Goal: Task Accomplishment & Management: Manage account settings

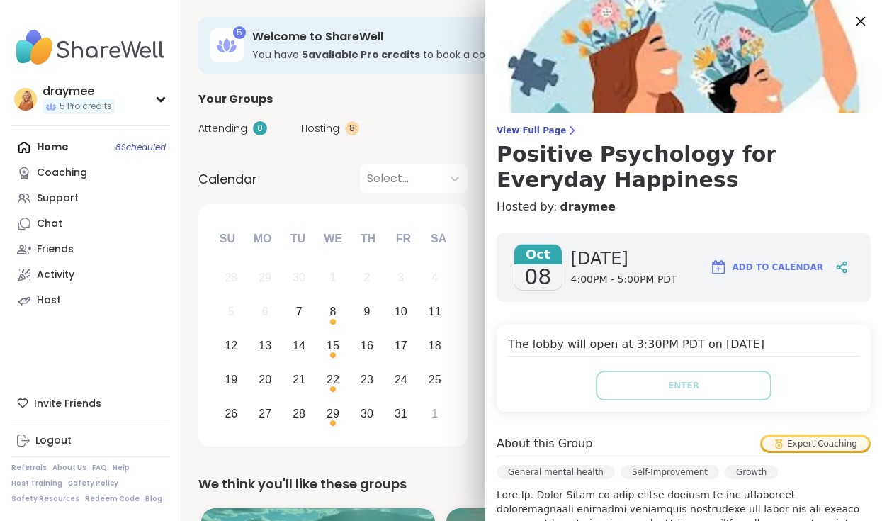
click at [861, 20] on icon at bounding box center [860, 21] width 9 height 9
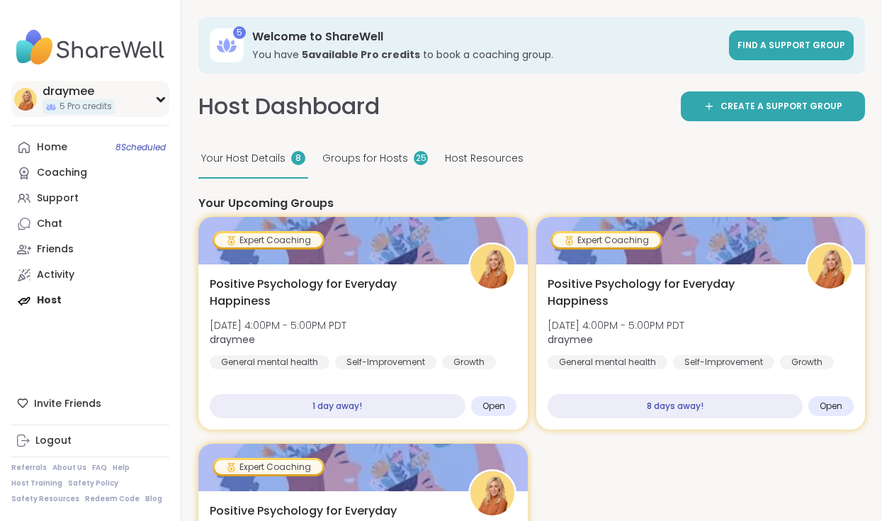
click at [69, 93] on div "draymee" at bounding box center [78, 92] width 72 height 16
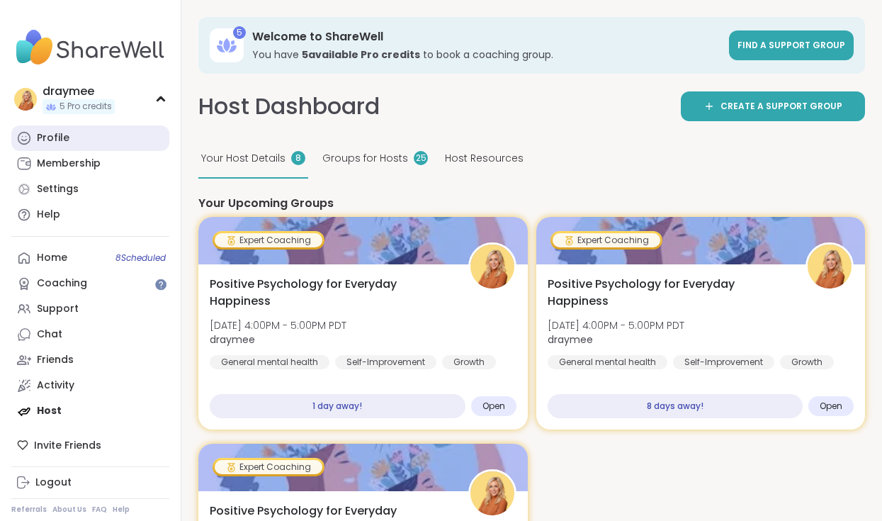
click at [61, 136] on div "Profile" at bounding box center [53, 138] width 33 height 14
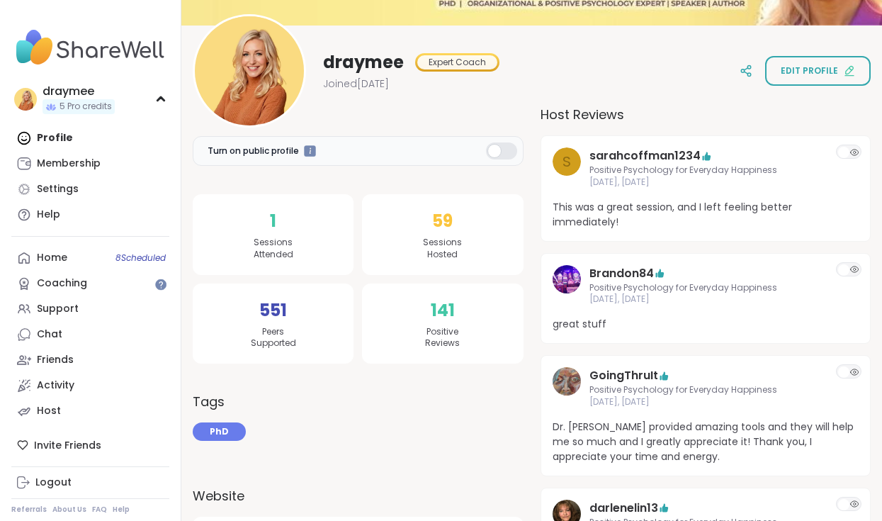
scroll to position [152, 0]
